Goal: Navigation & Orientation: Find specific page/section

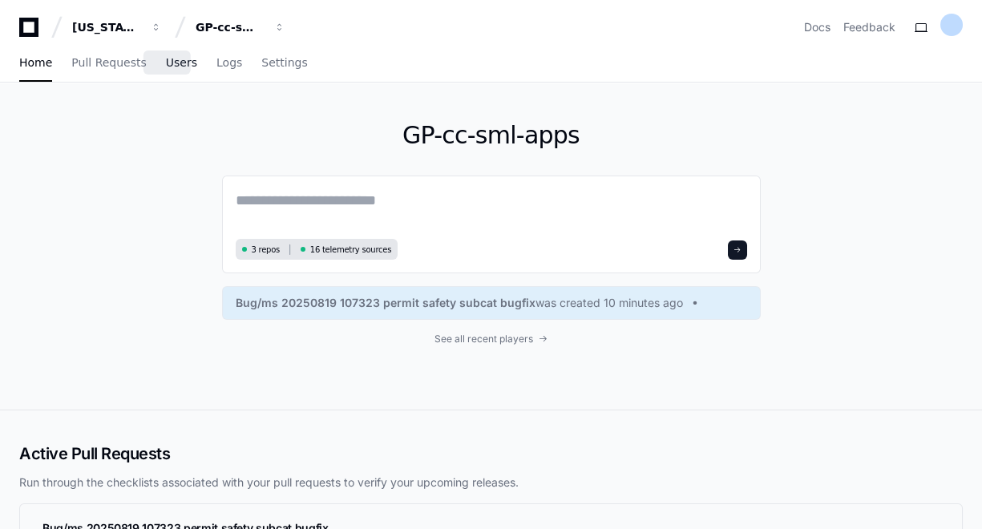
click at [166, 64] on span "Users" at bounding box center [181, 63] width 31 height 10
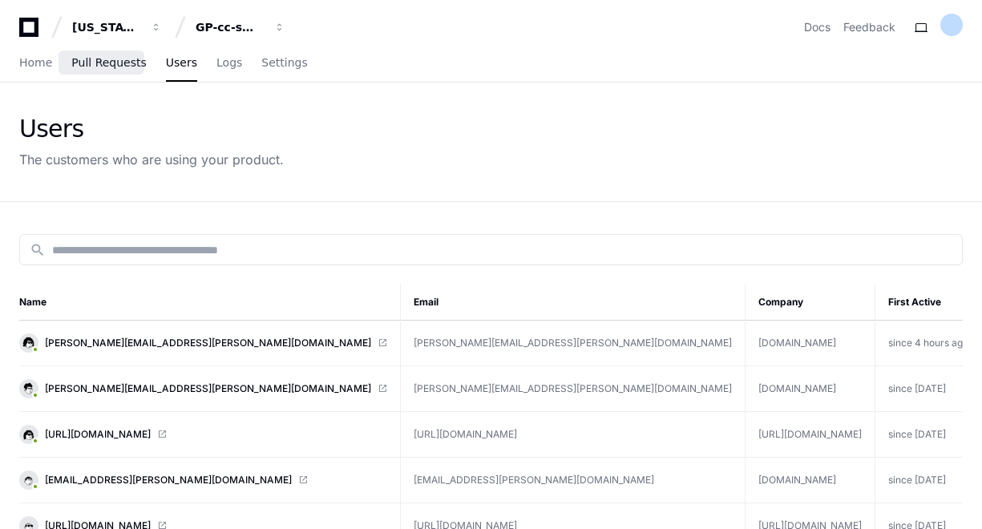
click at [101, 62] on span "Pull Requests" at bounding box center [108, 63] width 75 height 10
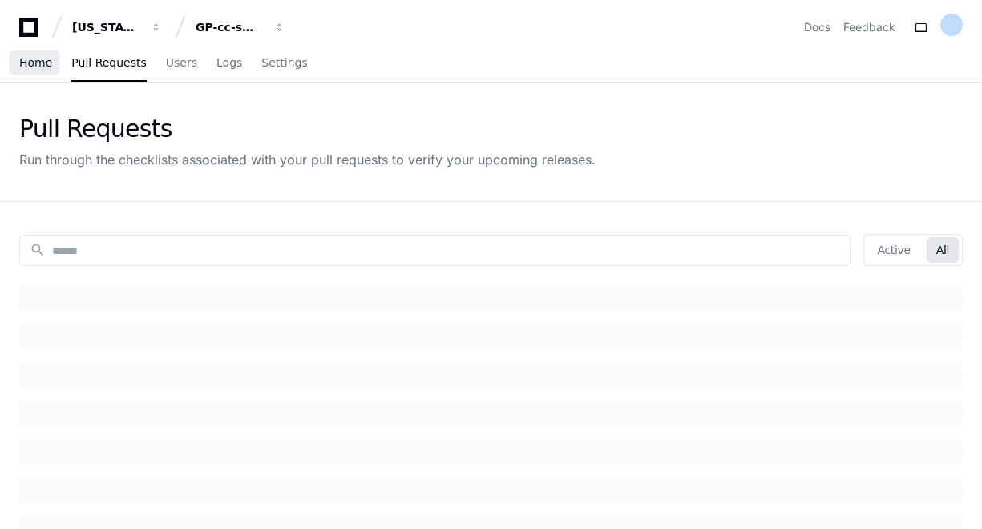
click at [44, 64] on span "Home" at bounding box center [35, 63] width 33 height 10
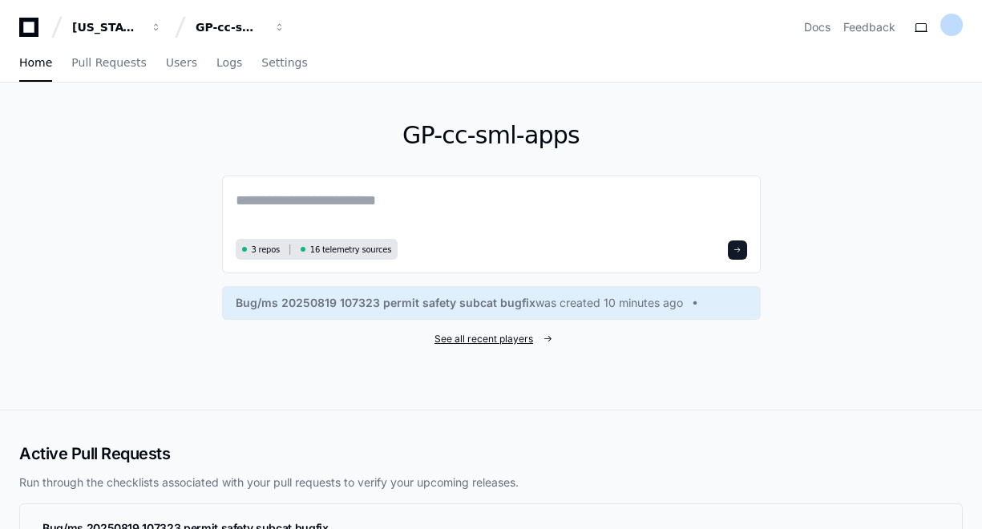
click at [486, 341] on span "See all recent players" at bounding box center [483, 339] width 99 height 13
